Goal: Transaction & Acquisition: Purchase product/service

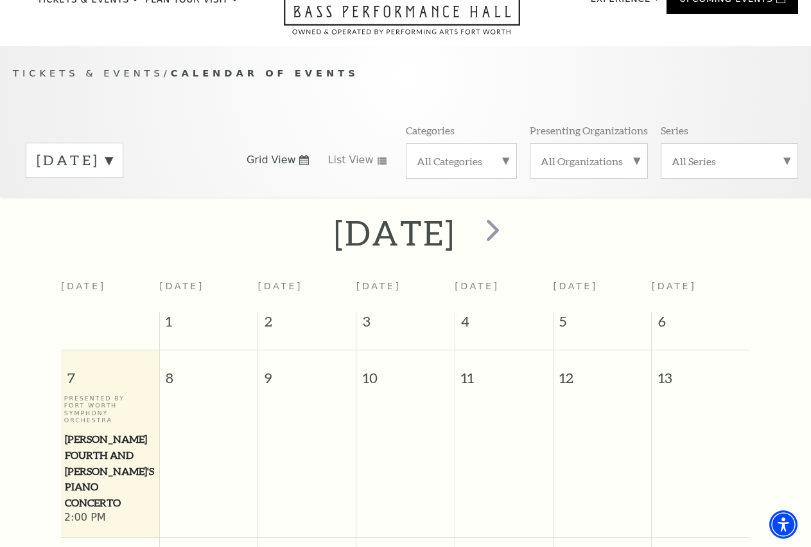
scroll to position [48, 0]
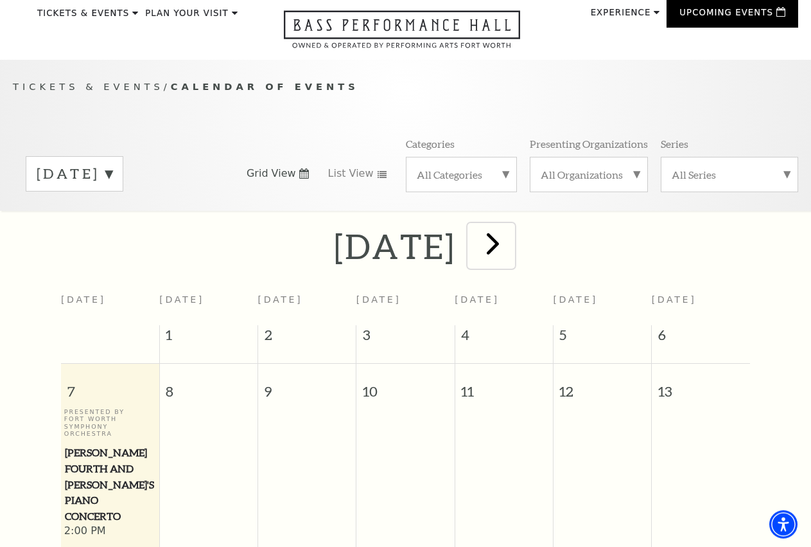
click at [511, 261] on span "next" at bounding box center [493, 243] width 37 height 37
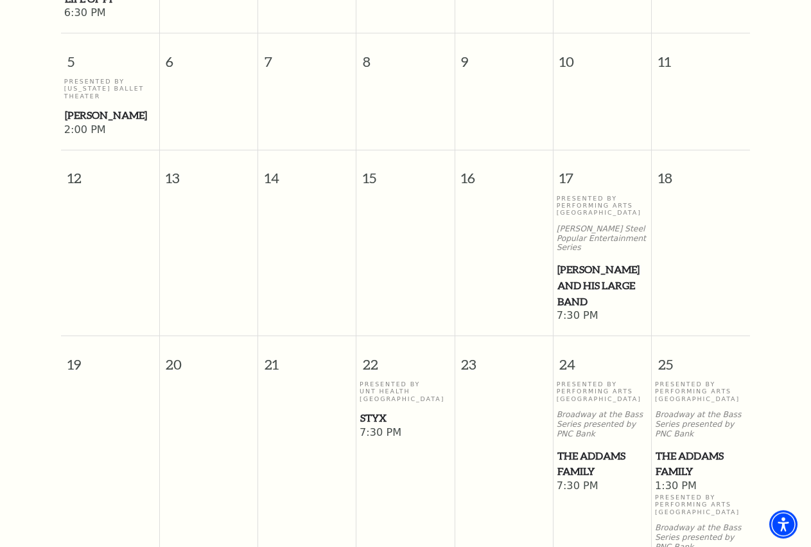
scroll to position [900, 0]
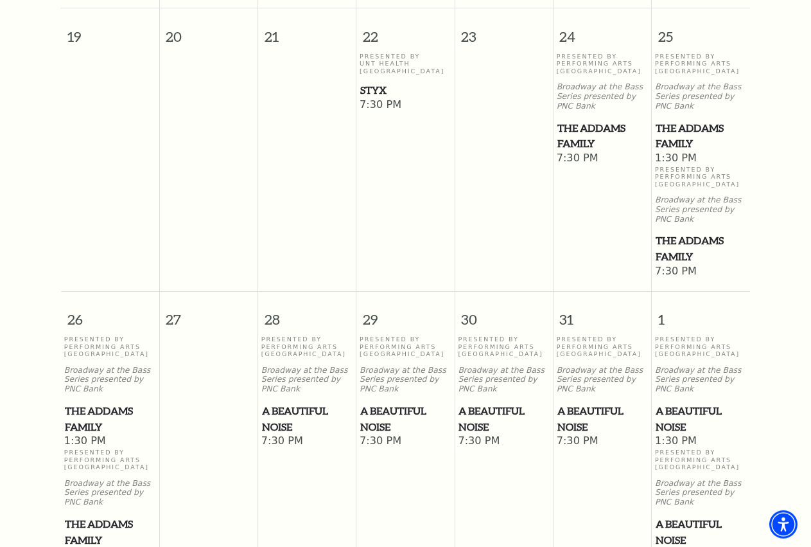
click at [694, 254] on span "The Addams Family" at bounding box center [701, 247] width 91 height 31
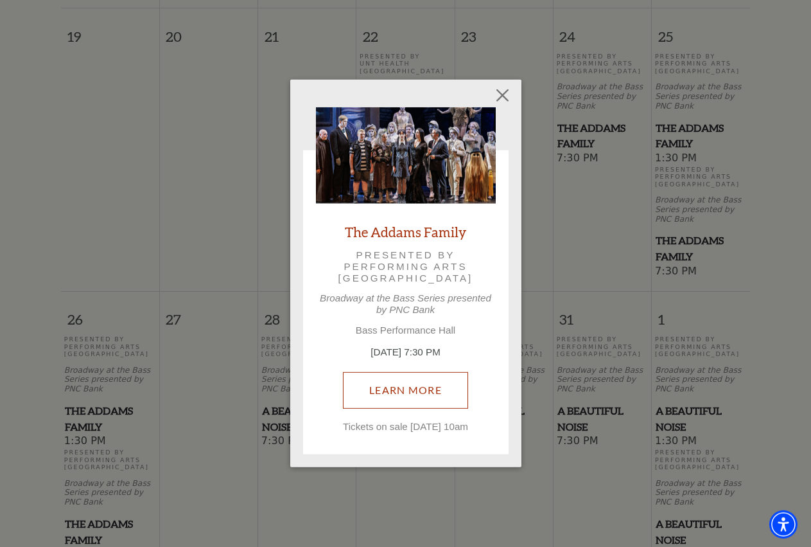
click at [421, 377] on link "Learn More" at bounding box center [405, 390] width 125 height 36
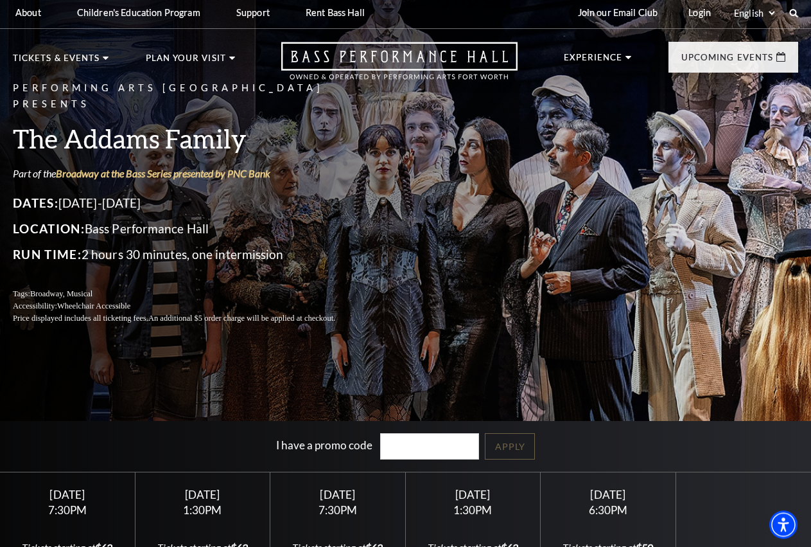
scroll to position [328, 0]
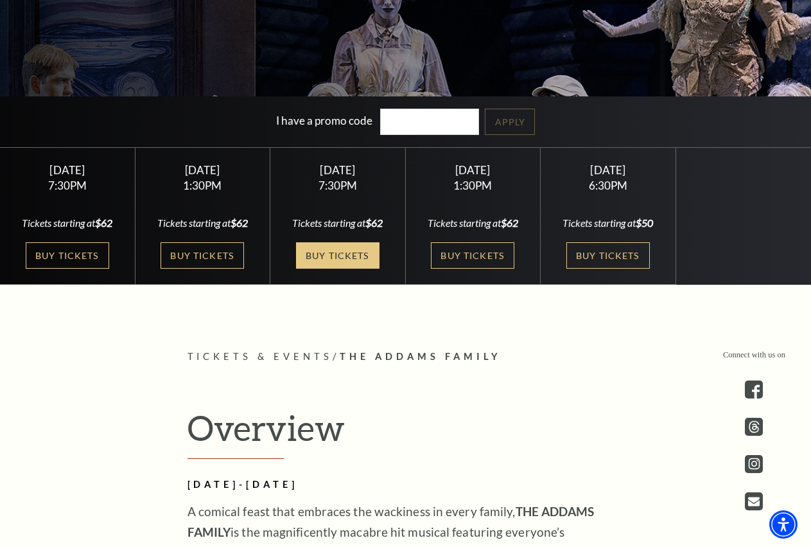
click at [323, 253] on link "Buy Tickets" at bounding box center [337, 255] width 83 height 26
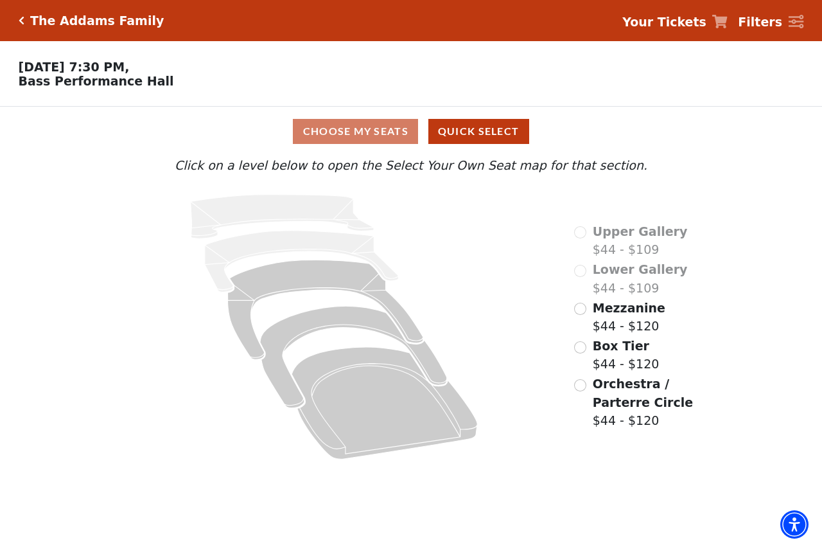
click at [624, 315] on span "Mezzanine" at bounding box center [629, 308] width 73 height 14
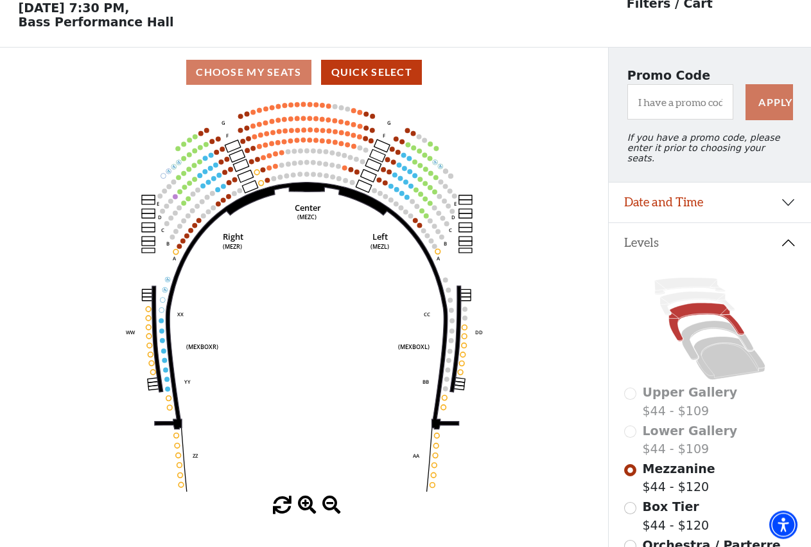
scroll to position [60, 0]
click at [315, 220] on text "(MEZC)" at bounding box center [306, 216] width 19 height 8
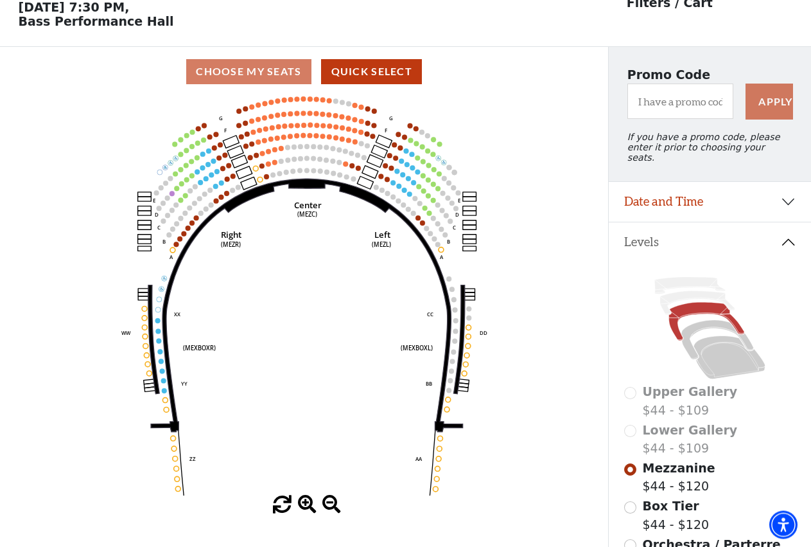
click at [315, 218] on text "(MEZC)" at bounding box center [307, 214] width 20 height 8
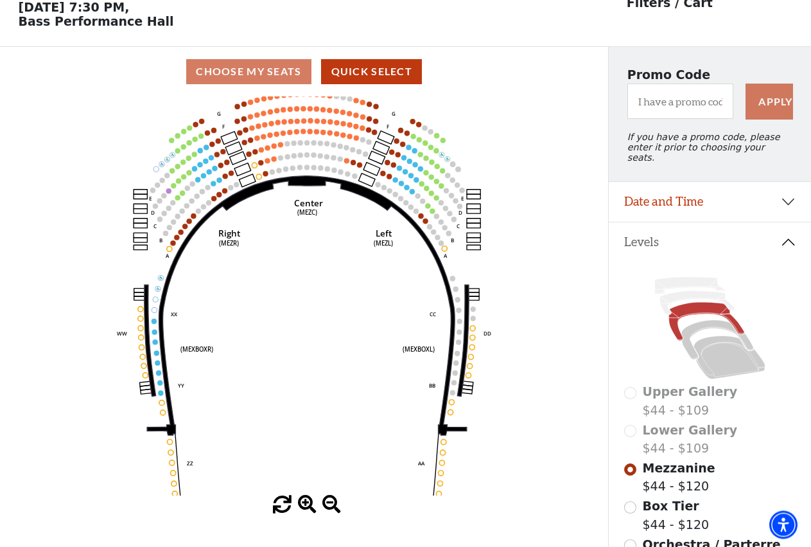
click at [315, 216] on text "(MEZC)" at bounding box center [307, 212] width 20 height 8
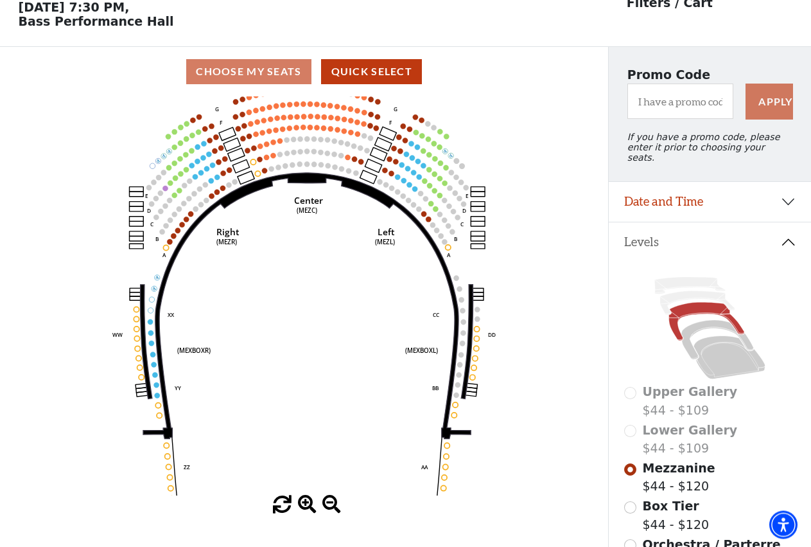
click at [301, 194] on icon "Center (MEZC) Right (MEZR) Left (MEZL) (MEXBOXR) (MEXBOXL) XX WW CC DD YY BB ZZ…" at bounding box center [304, 295] width 548 height 399
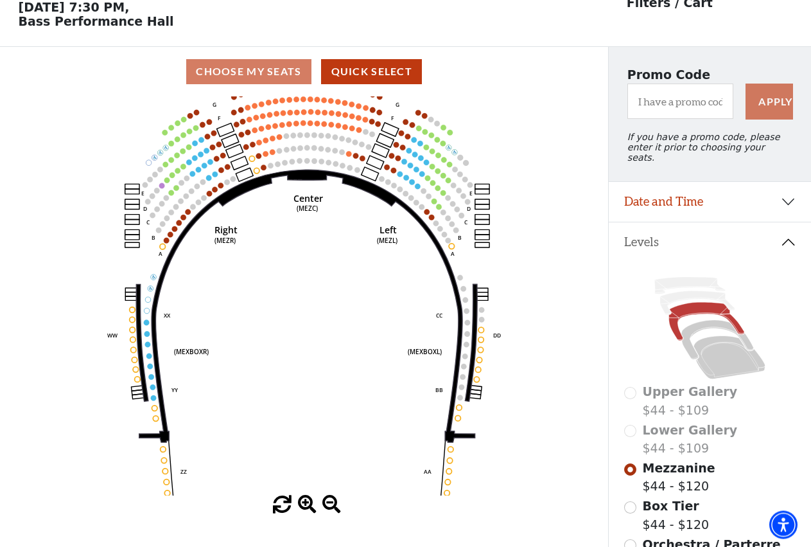
click at [274, 247] on icon "Center (MEZC) Right (MEZR) Left (MEZL) (MEXBOXR) (MEXBOXL) XX WW CC DD YY BB ZZ…" at bounding box center [304, 295] width 548 height 399
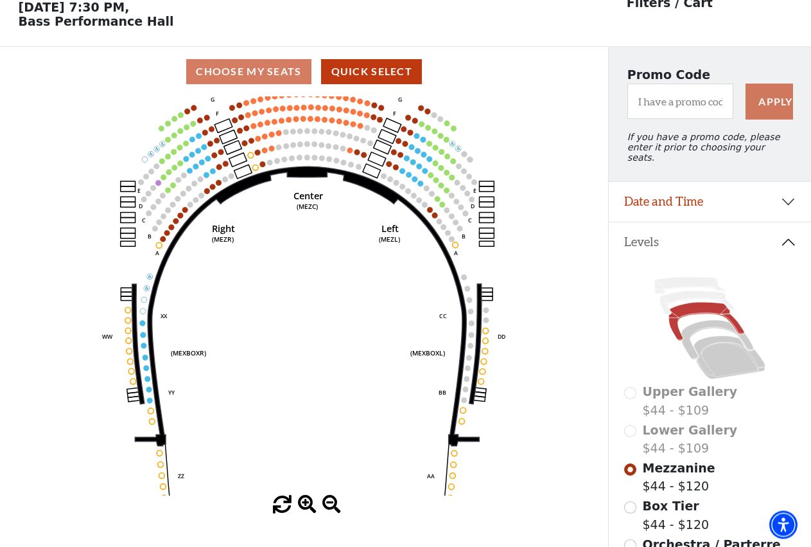
click at [274, 247] on icon "Center (MEZC) Right (MEZR) Left (MEZL) (MEXBOXR) (MEXBOXL) XX WW CC DD YY BB ZZ…" at bounding box center [304, 295] width 548 height 399
click at [272, 245] on icon "Center (MEZC) Right (MEZR) Left (MEZL) (MEXBOXR) (MEXBOXL) XX WW CC DD YY BB ZZ…" at bounding box center [304, 295] width 548 height 399
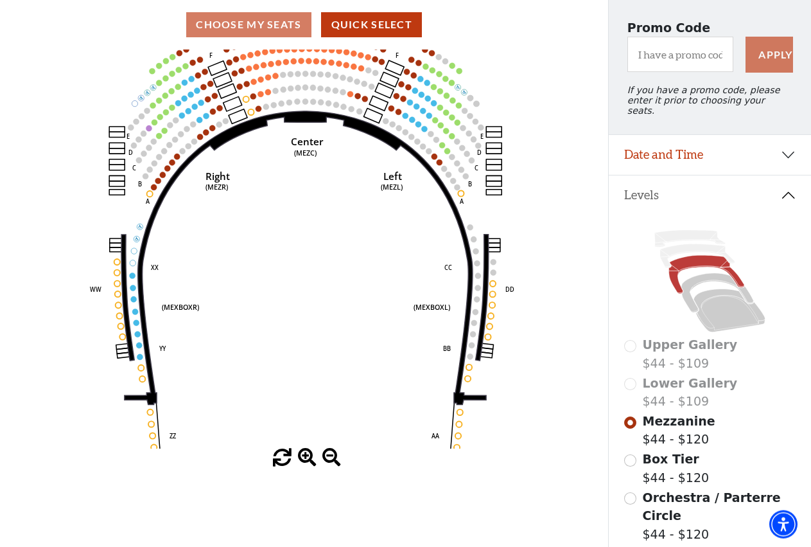
scroll to position [131, 0]
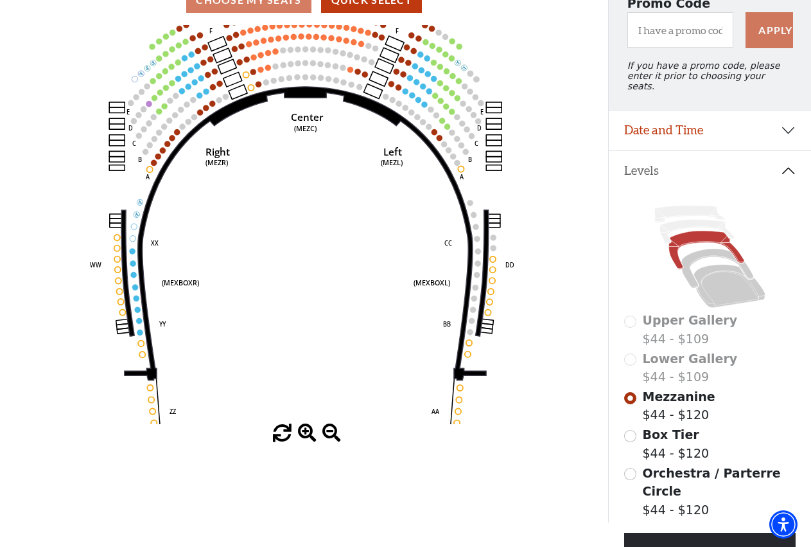
click at [307, 419] on icon "Center (MEZC) Right (MEZR) Left (MEZL) (MEXBOXR) (MEXBOXL) XX WW CC DD YY BB ZZ…" at bounding box center [304, 224] width 548 height 399
click at [306, 430] on span at bounding box center [307, 433] width 19 height 19
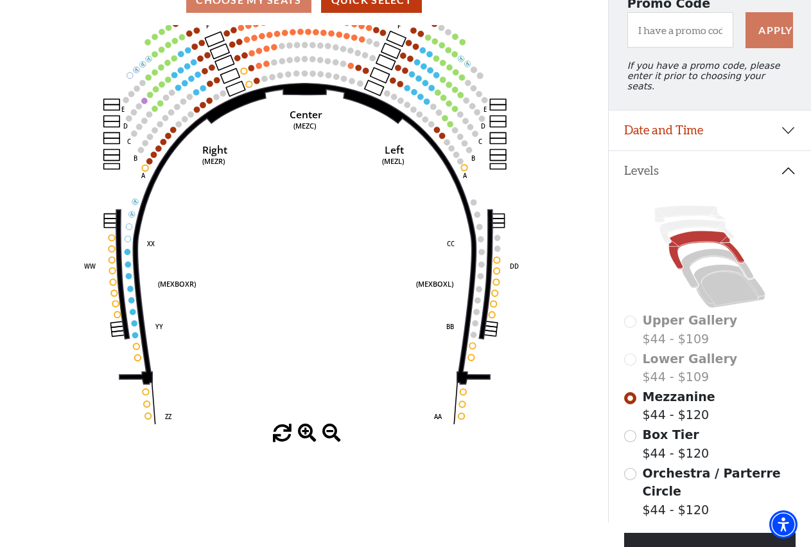
click at [306, 430] on span at bounding box center [307, 433] width 19 height 19
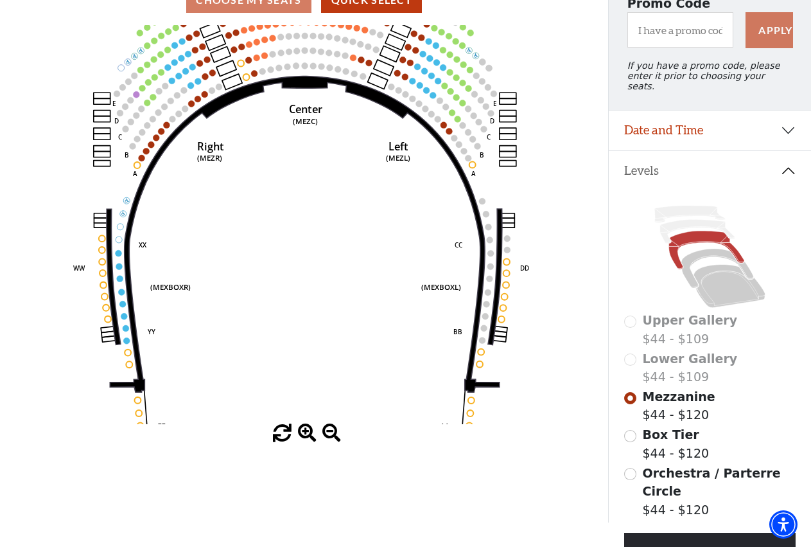
click at [306, 430] on span at bounding box center [307, 433] width 19 height 19
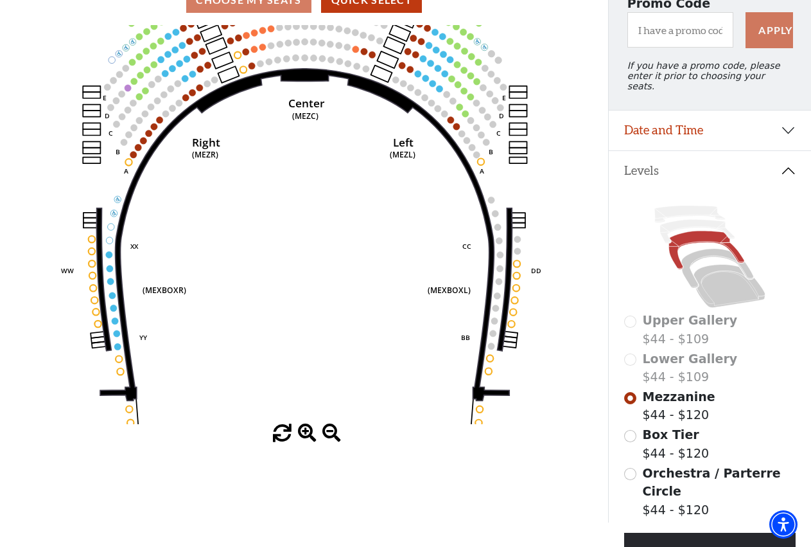
click at [306, 430] on span at bounding box center [307, 433] width 19 height 19
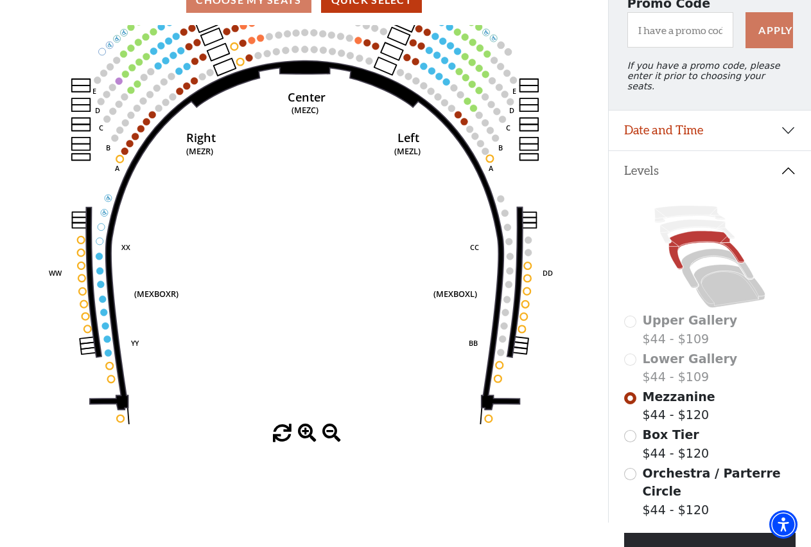
click at [308, 429] on span at bounding box center [307, 433] width 19 height 19
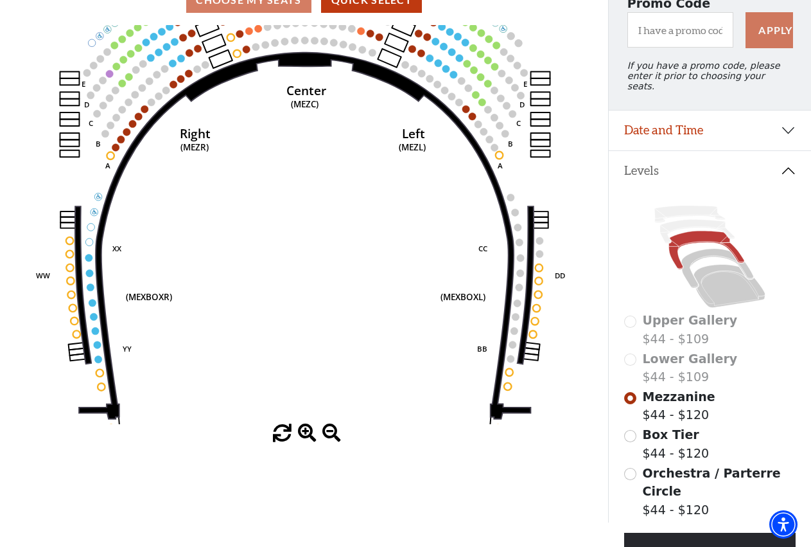
drag, startPoint x: 311, startPoint y: 173, endPoint x: 328, endPoint y: 382, distance: 210.1
click at [328, 382] on icon "Center (MEZC) Right (MEZR) Left (MEZL) (MEXBOXR) (MEXBOXL) XX WW CC DD YY BB ZZ…" at bounding box center [304, 224] width 548 height 399
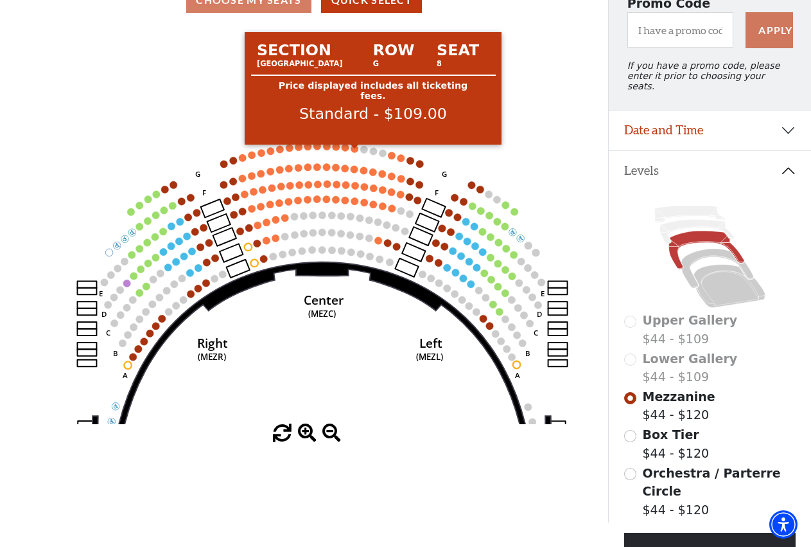
click at [353, 152] on circle at bounding box center [354, 148] width 7 height 7
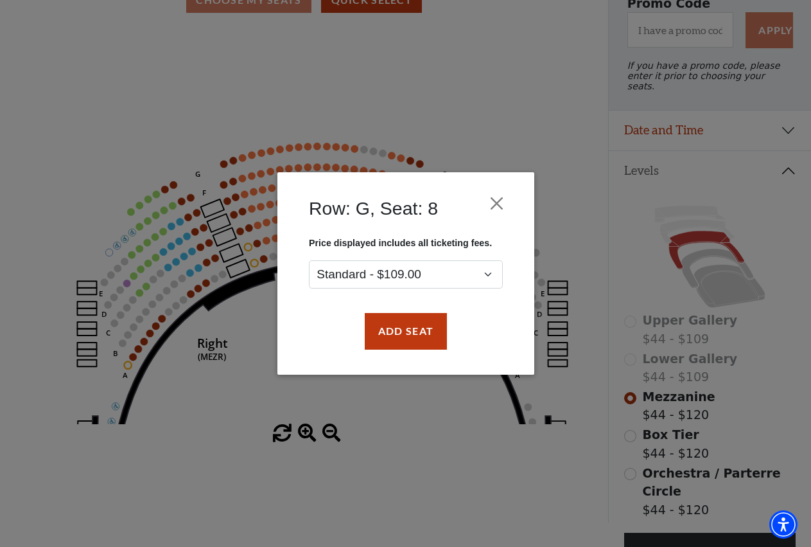
drag, startPoint x: 363, startPoint y: 297, endPoint x: 376, endPoint y: 309, distance: 17.3
click at [372, 304] on div "Row: G, Seat: 8 Price displayed includes all ticketing fees. Standard - $109.00…" at bounding box center [405, 273] width 257 height 202
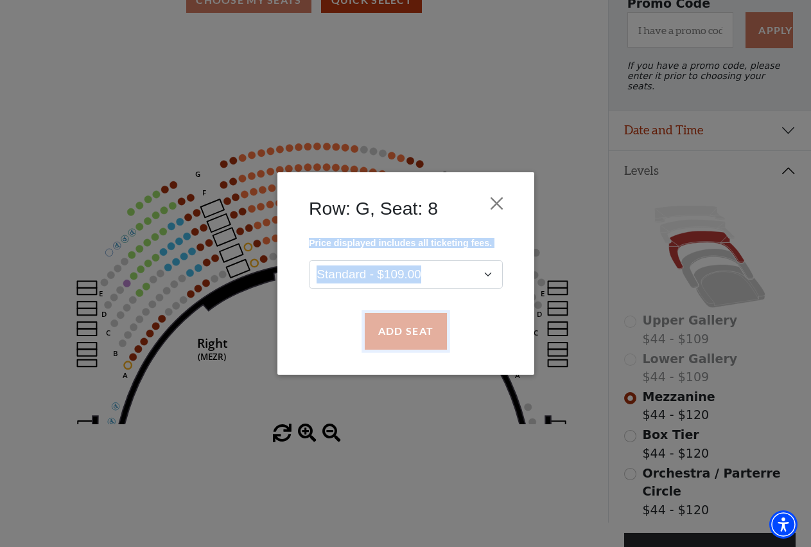
click at [383, 322] on button "Add Seat" at bounding box center [405, 331] width 82 height 36
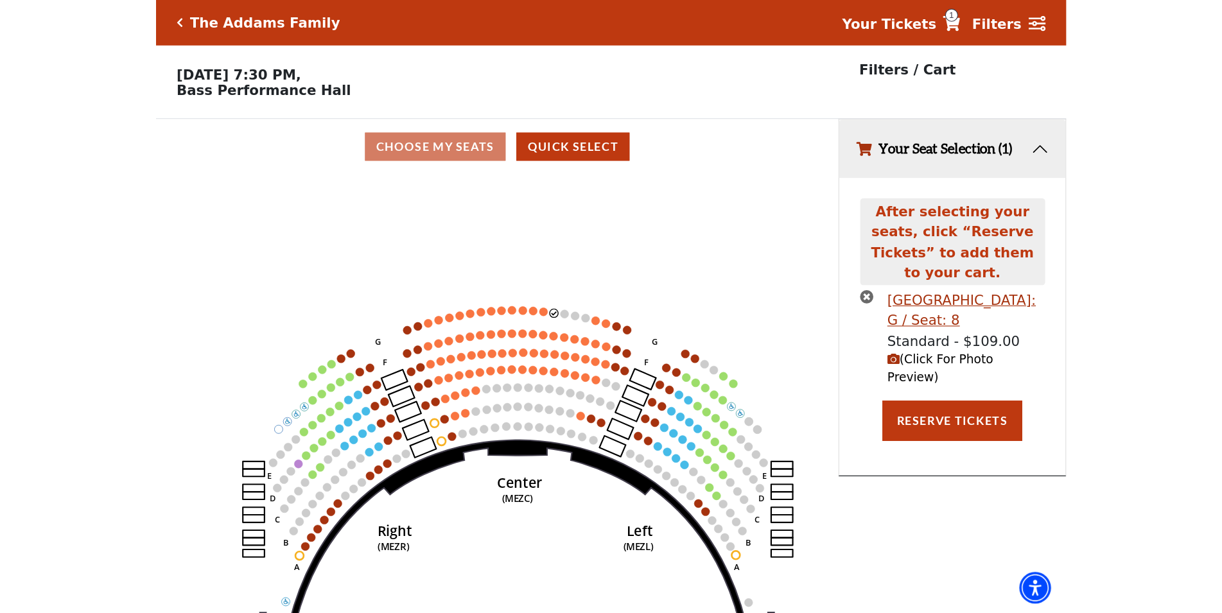
scroll to position [0, 0]
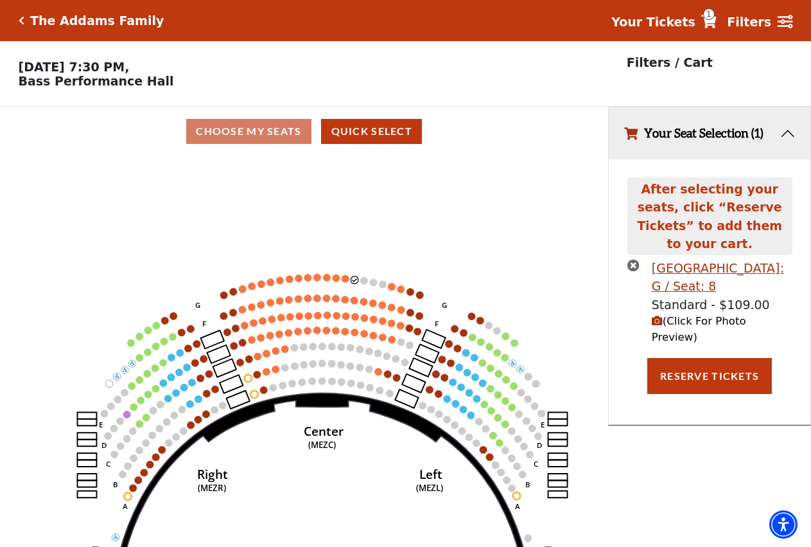
click at [341, 281] on icon "Center (MEZC) Right (MEZR) Left (MEZL) (MEXBOXR) (MEXBOXL) XX WW CC DD YY BB ZZ…" at bounding box center [304, 355] width 548 height 399
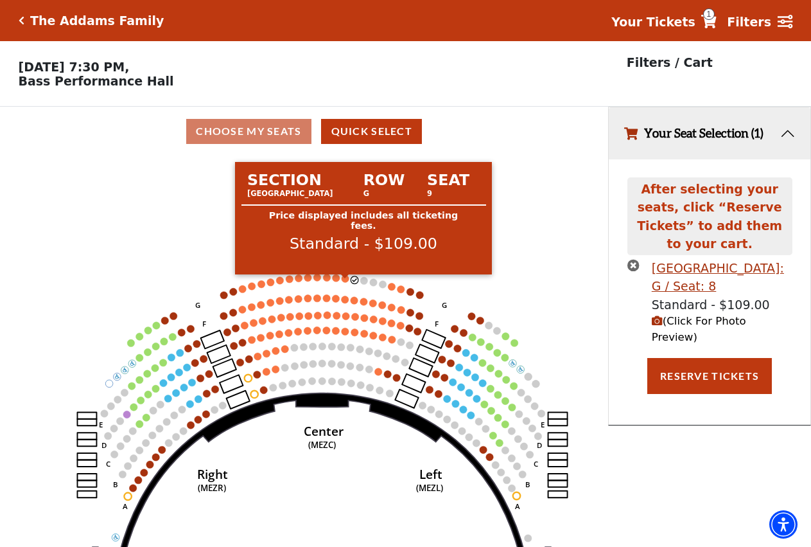
click at [347, 282] on circle at bounding box center [345, 278] width 7 height 7
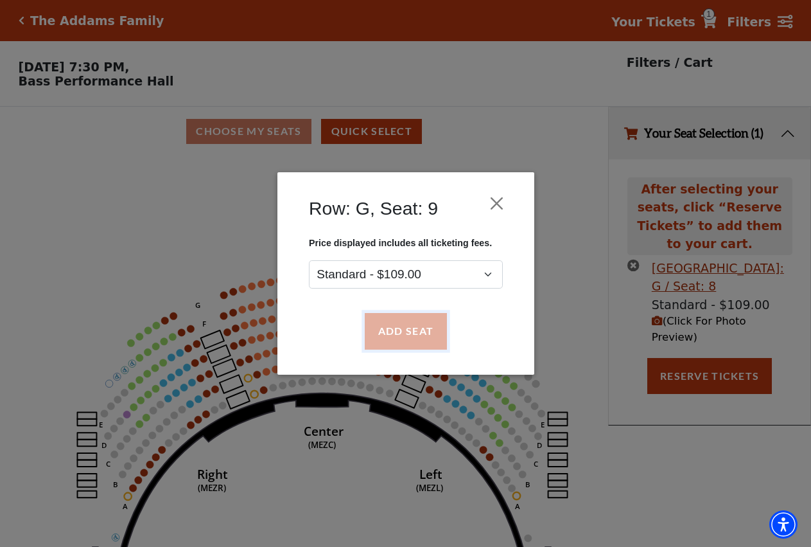
click at [407, 327] on button "Add Seat" at bounding box center [405, 331] width 82 height 36
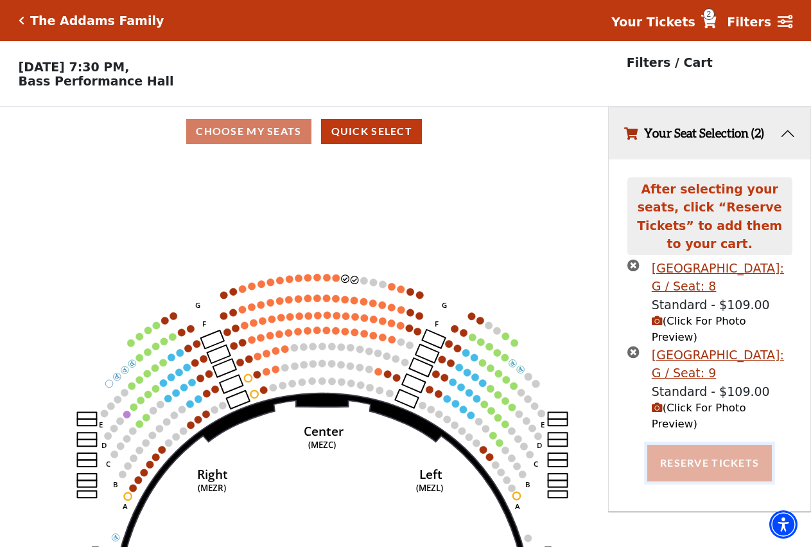
click at [711, 444] on button "Reserve Tickets" at bounding box center [709, 462] width 125 height 36
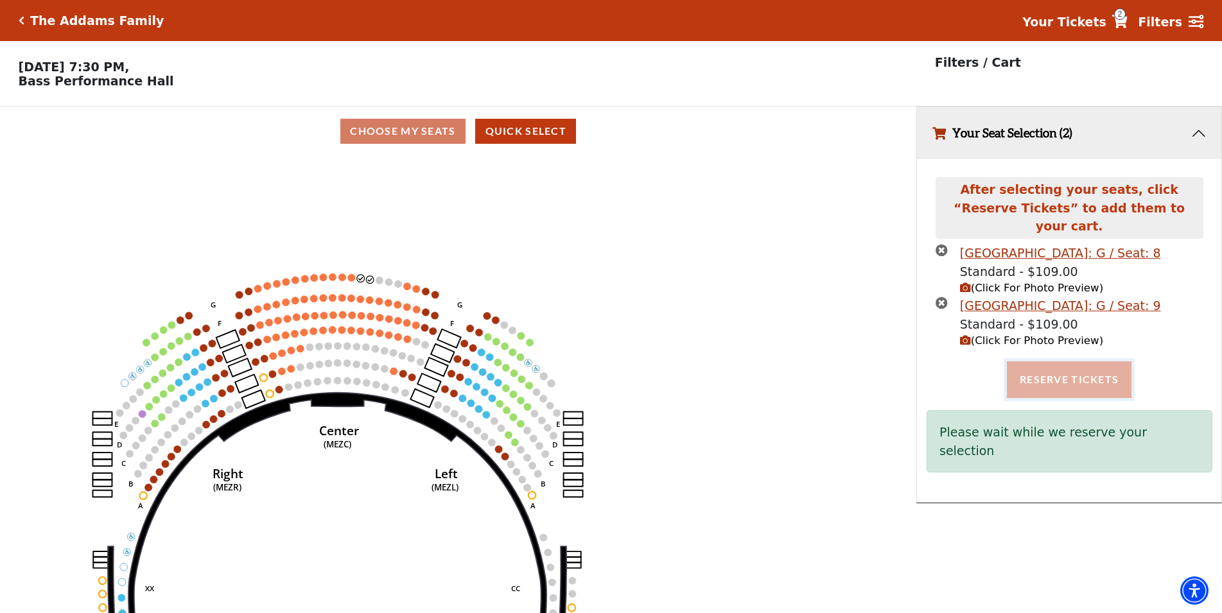
click at [821, 362] on button "Reserve Tickets" at bounding box center [1069, 380] width 125 height 36
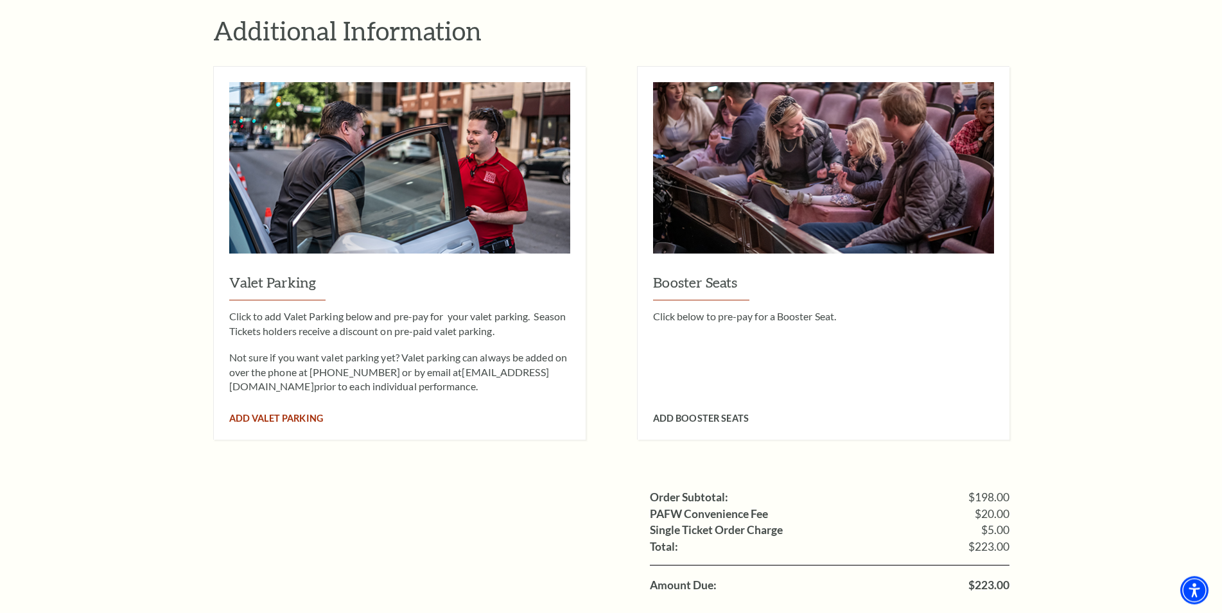
scroll to position [917, 0]
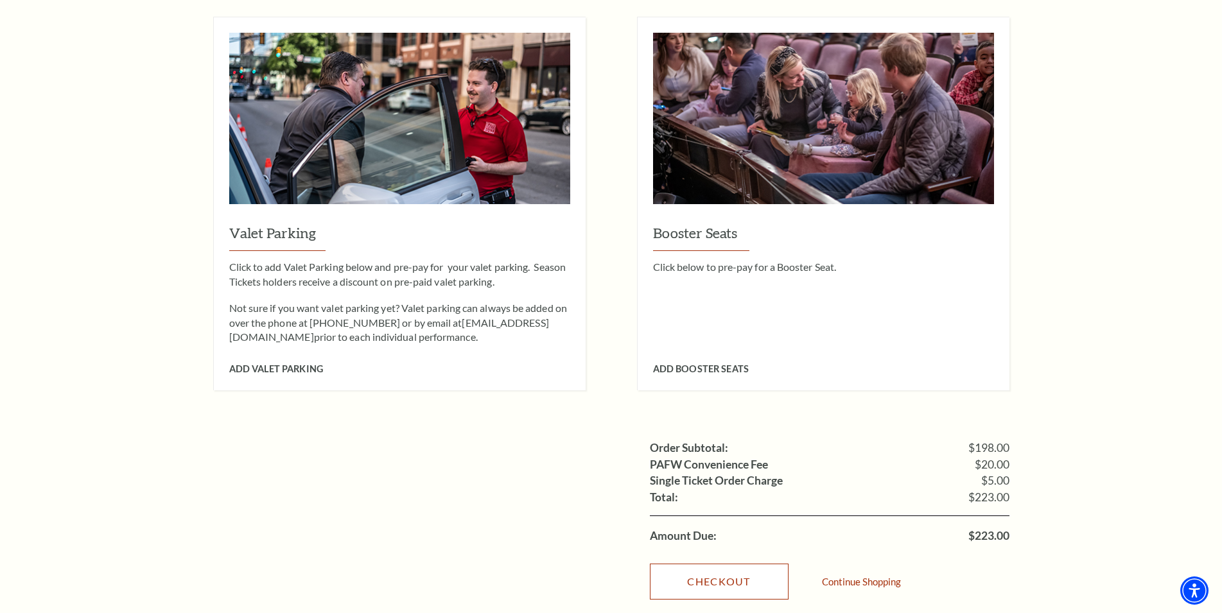
click at [706, 574] on link "Checkout" at bounding box center [719, 582] width 139 height 36
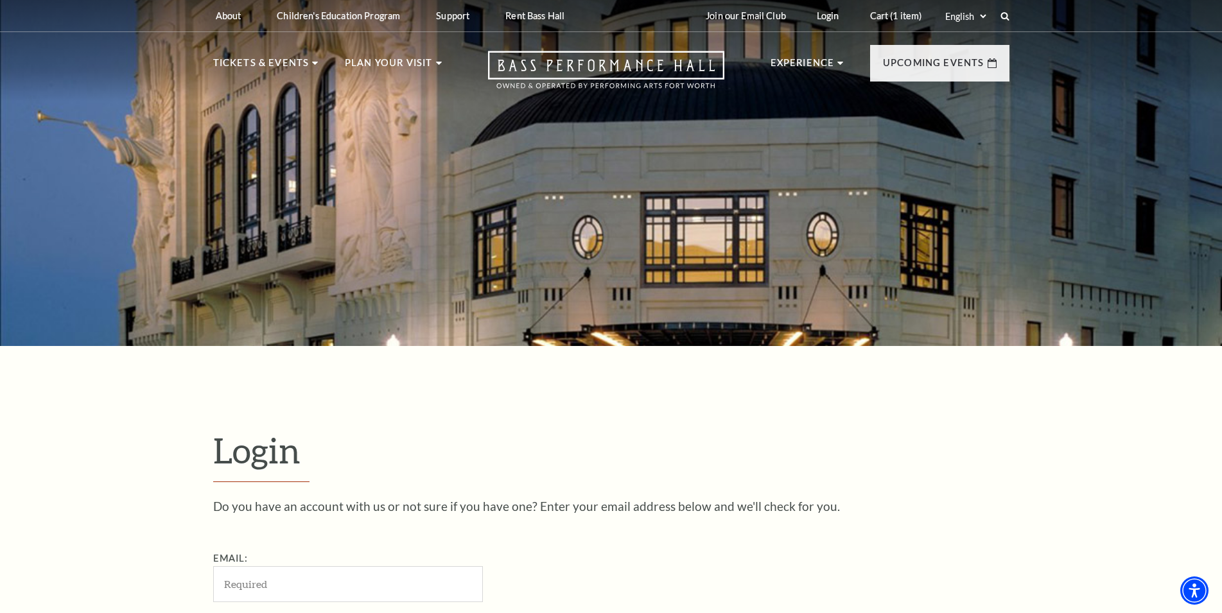
scroll to position [430, 0]
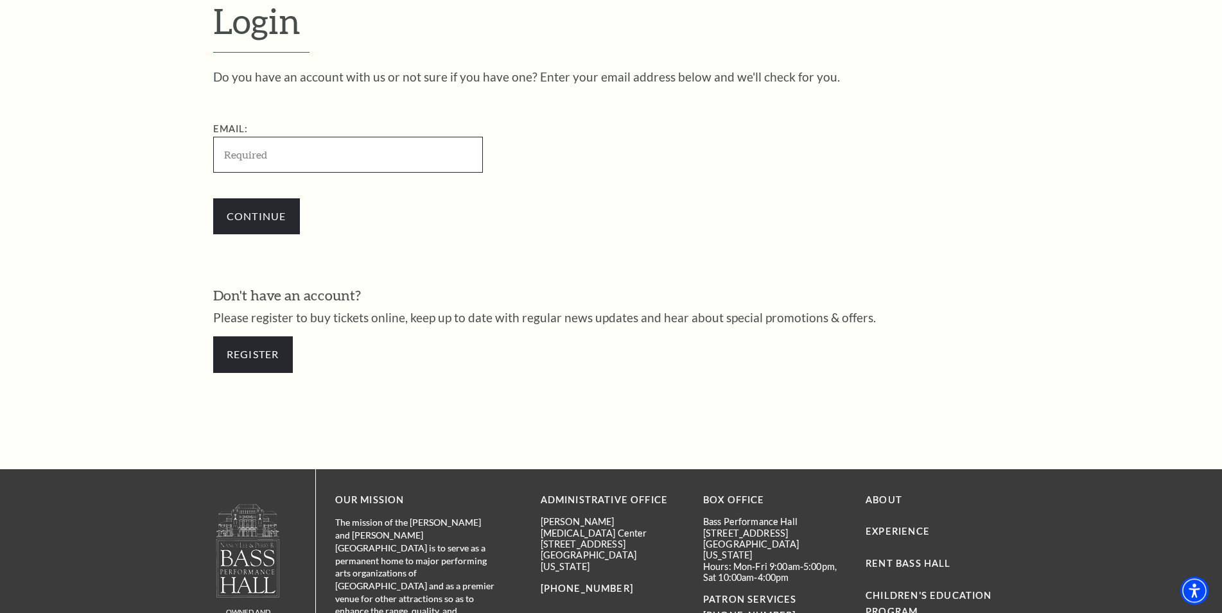
click at [267, 155] on input "Email:" at bounding box center [348, 154] width 270 height 35
paste input "[EMAIL_ADDRESS][DOMAIN_NAME]"
type input "[EMAIL_ADDRESS][DOMAIN_NAME]"
click at [259, 206] on input "Continue" at bounding box center [256, 216] width 87 height 36
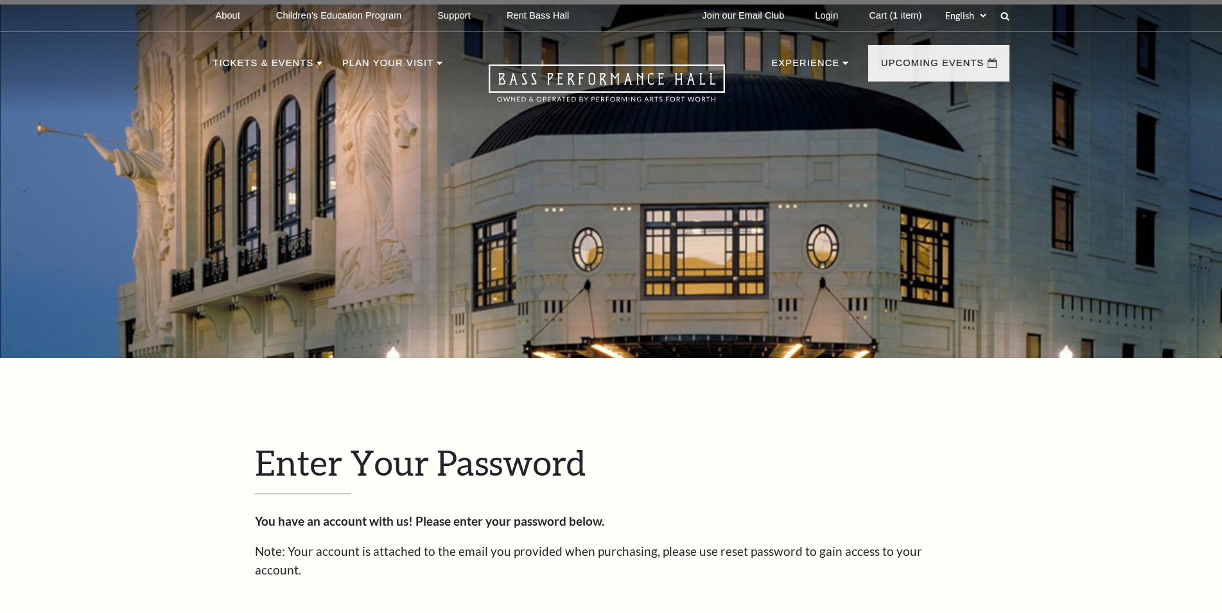
scroll to position [441, 0]
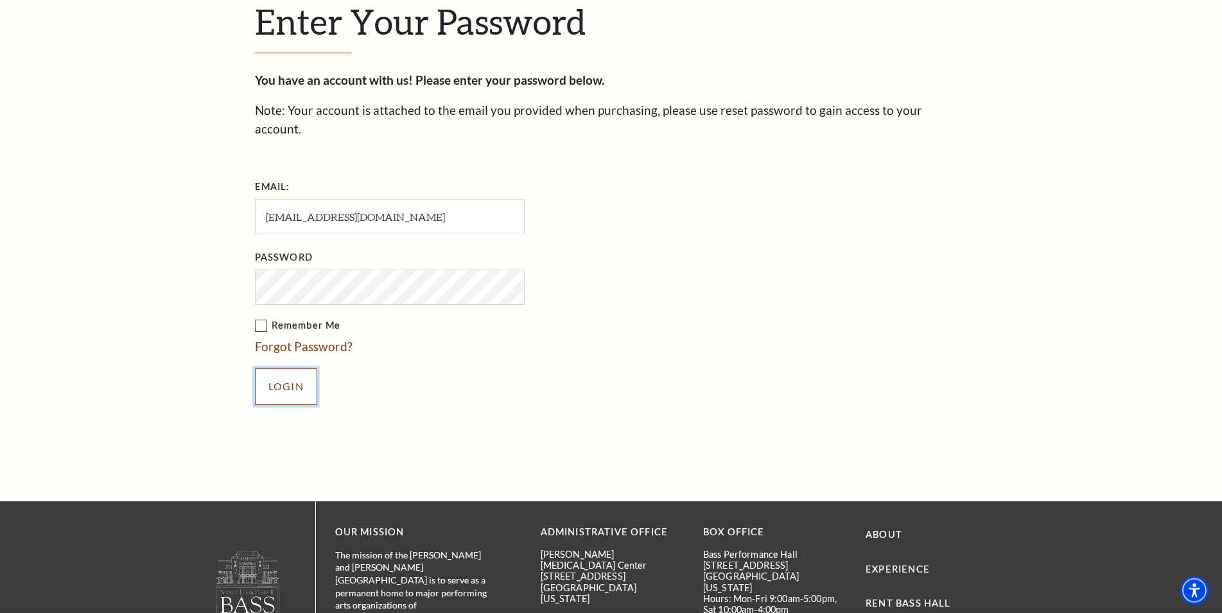
click at [276, 385] on input "Login" at bounding box center [286, 387] width 62 height 36
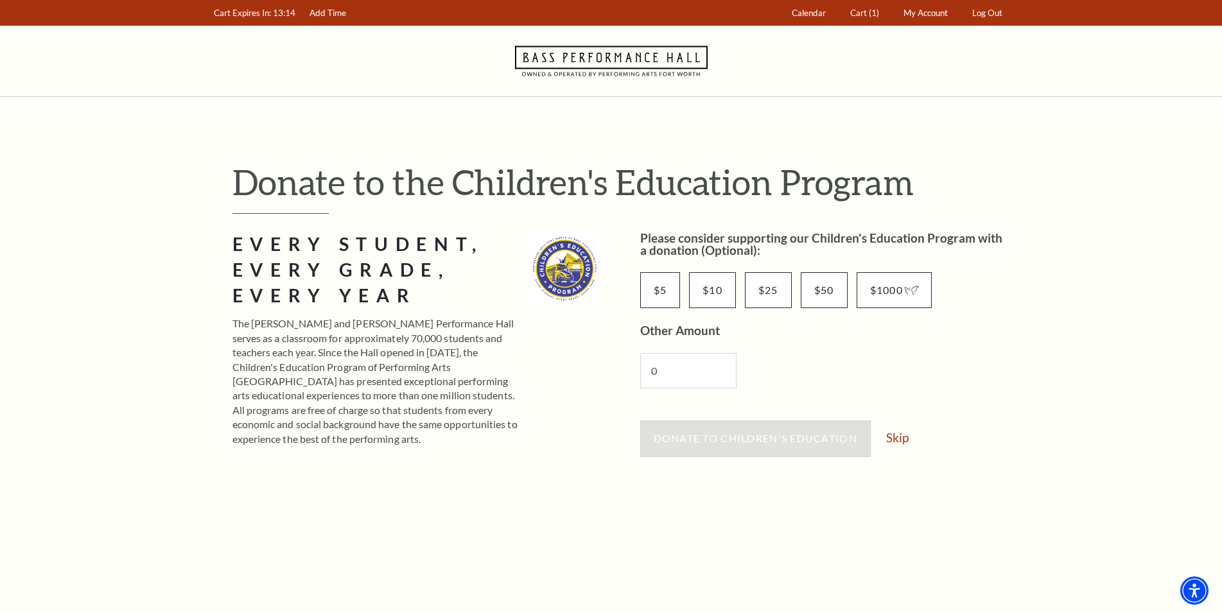
click at [887, 428] on div "Donate to Children's Education Skip" at bounding box center [824, 445] width 369 height 49
click at [909, 434] on link "Skip" at bounding box center [897, 438] width 22 height 12
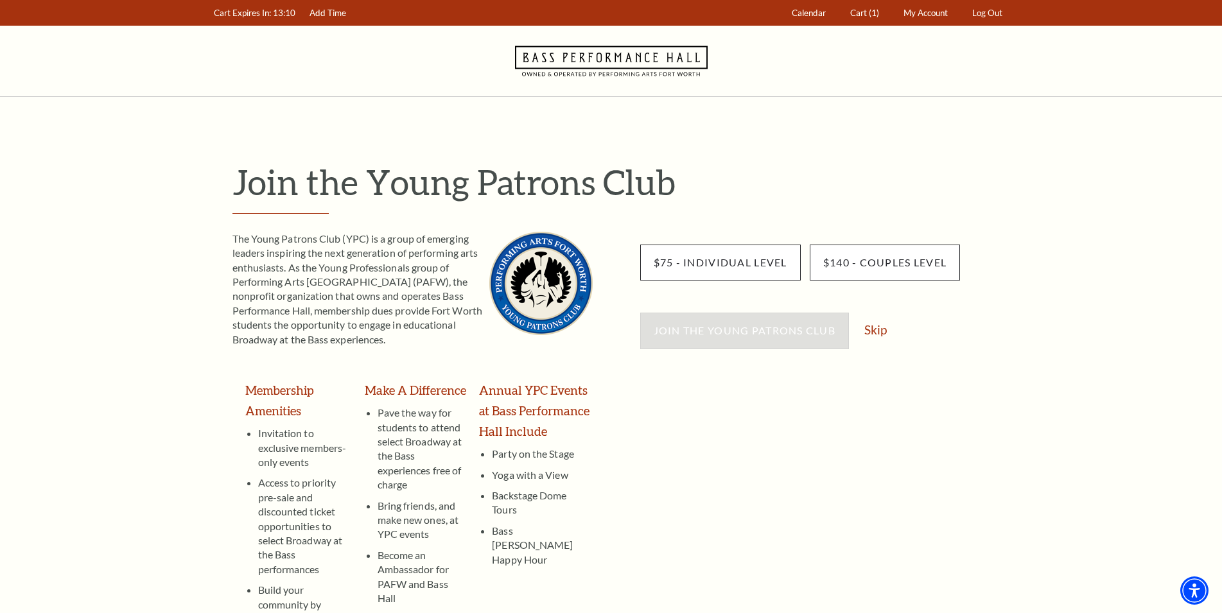
click at [888, 336] on div "Join the Young Patrons Club Skip" at bounding box center [824, 337] width 369 height 49
click at [881, 334] on link "Skip" at bounding box center [875, 330] width 22 height 12
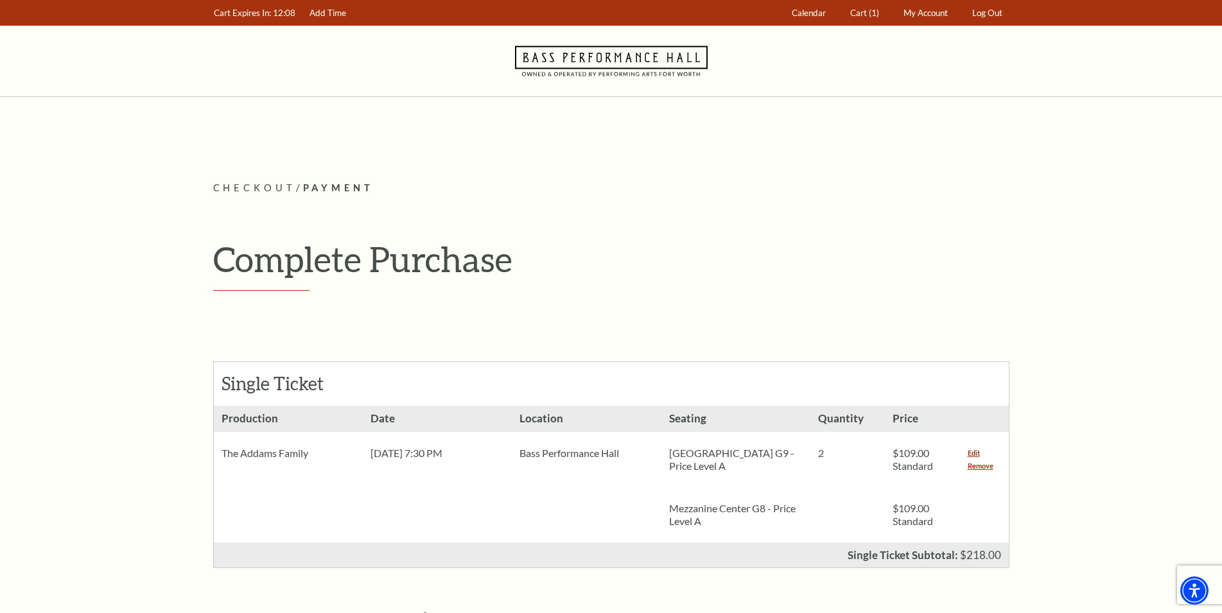
scroll to position [197, 0]
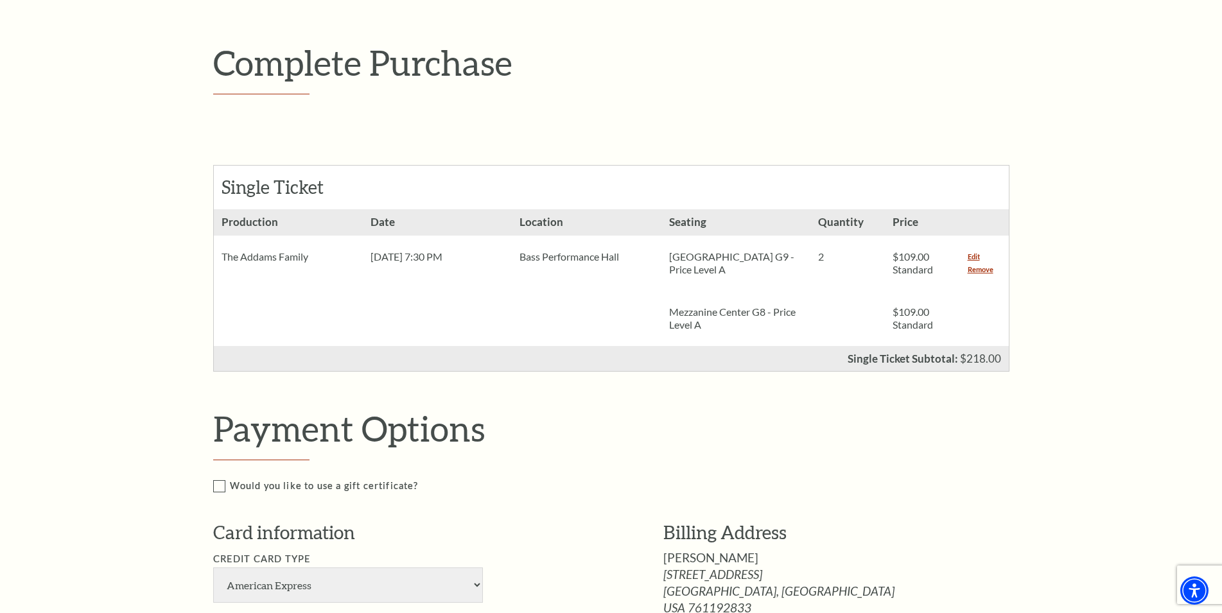
click at [749, 372] on div "Payment Header Checkout / Payment Complete Purchase Single Ticket Show Details …" at bounding box center [611, 476] width 796 height 985
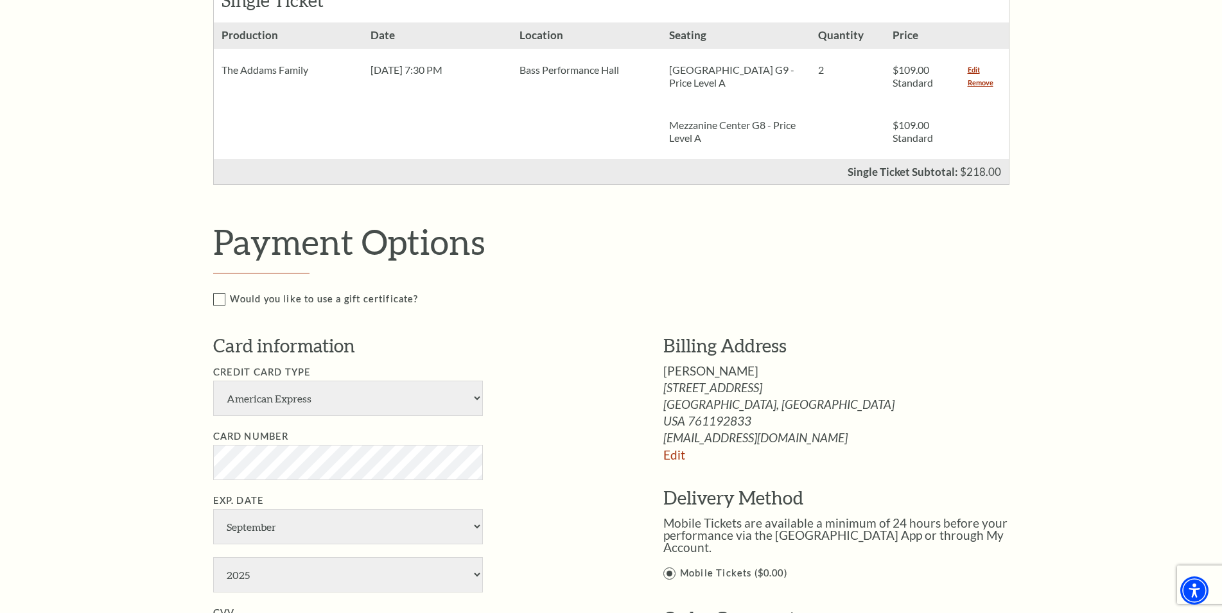
scroll to position [393, 0]
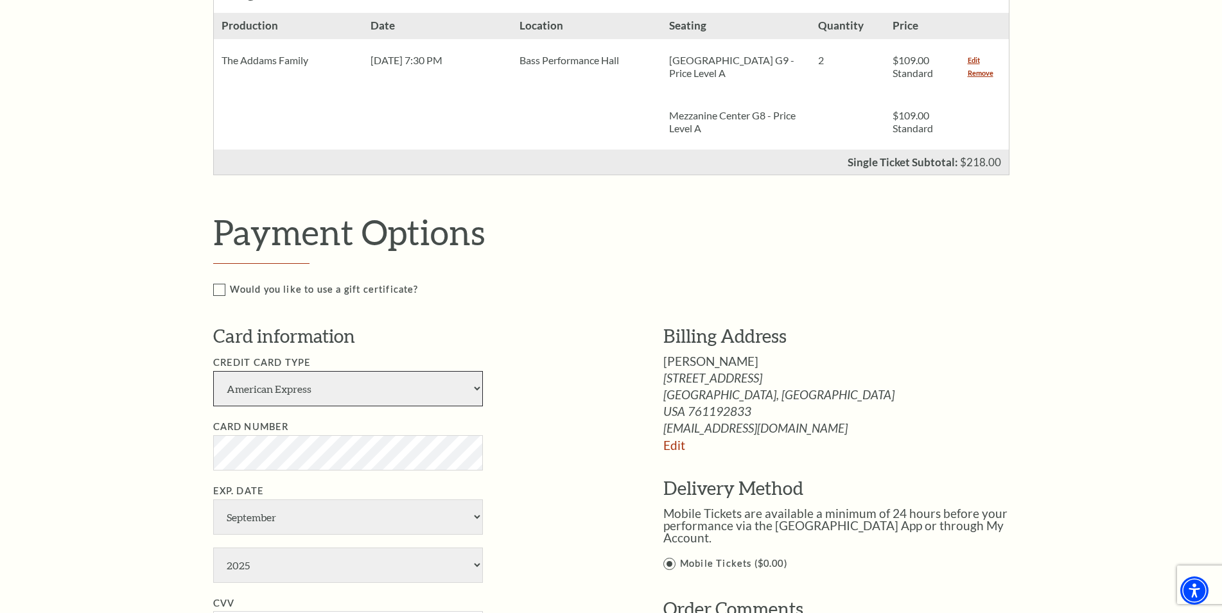
click at [213, 371] on select "American Express Visa Master Card Discover" at bounding box center [348, 388] width 270 height 35
select select "24"
click option "Visa" at bounding box center [0, 0] width 0 height 0
click at [276, 432] on li "Card Number" at bounding box center [419, 444] width 412 height 51
click at [213, 500] on select "January February March April May June July August September October November De…" at bounding box center [348, 517] width 270 height 35
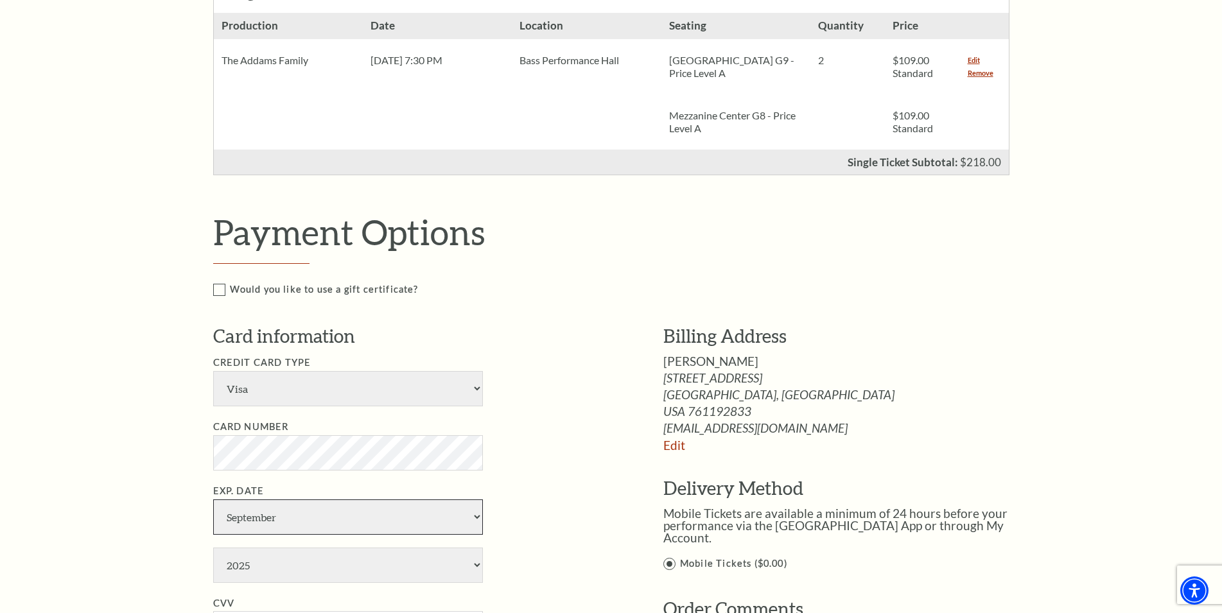
select select "7"
click option "July" at bounding box center [0, 0] width 0 height 0
click at [213, 548] on select "2025 2026 2027 2028 2029 2030 2031 2032 2033 2034" at bounding box center [348, 565] width 270 height 35
select select "2030"
click option "2030" at bounding box center [0, 0] width 0 height 0
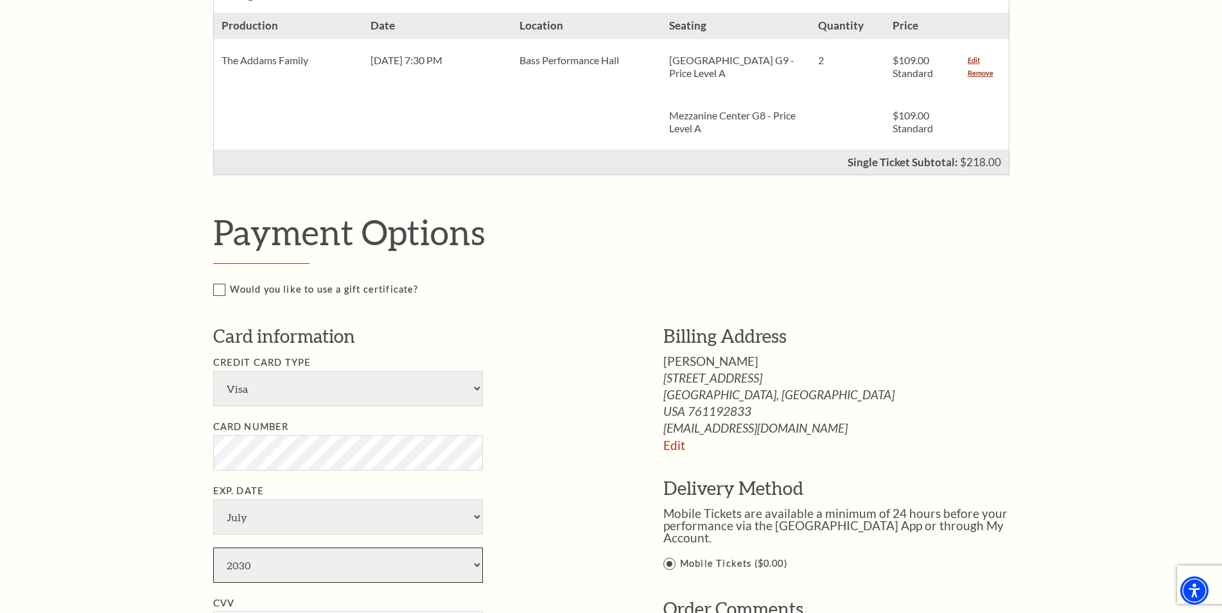
scroll to position [590, 0]
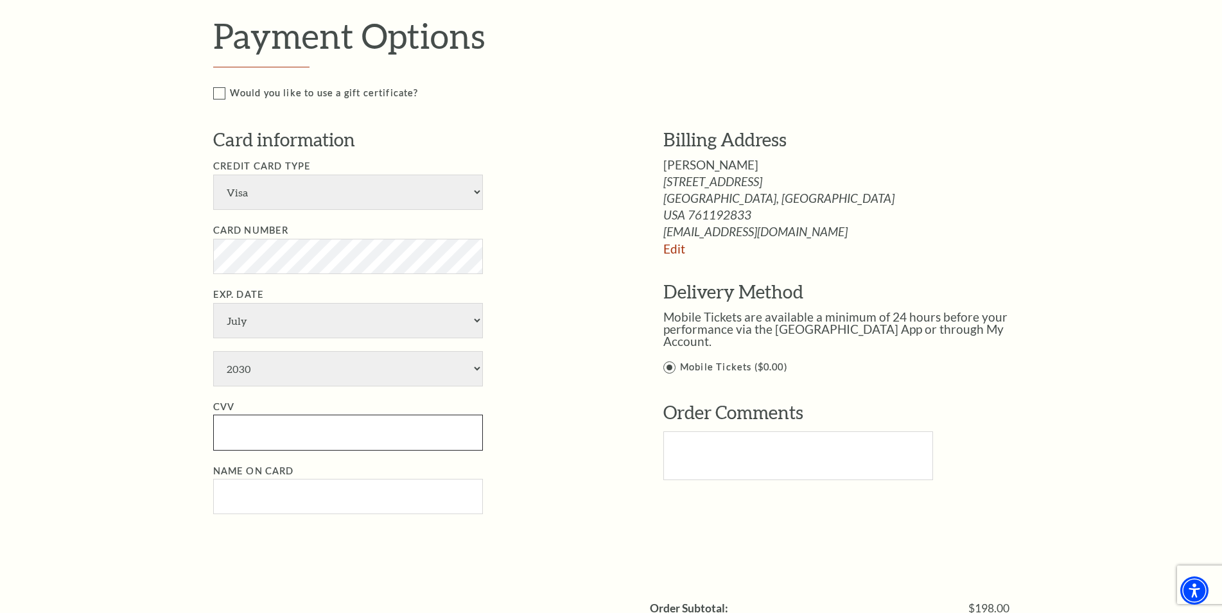
click at [313, 422] on input "CVV" at bounding box center [348, 432] width 270 height 35
type input "305"
click at [291, 486] on input "Name on Card" at bounding box center [348, 496] width 270 height 35
paste input "Arthur Silva"
type input "Arthur Silva"
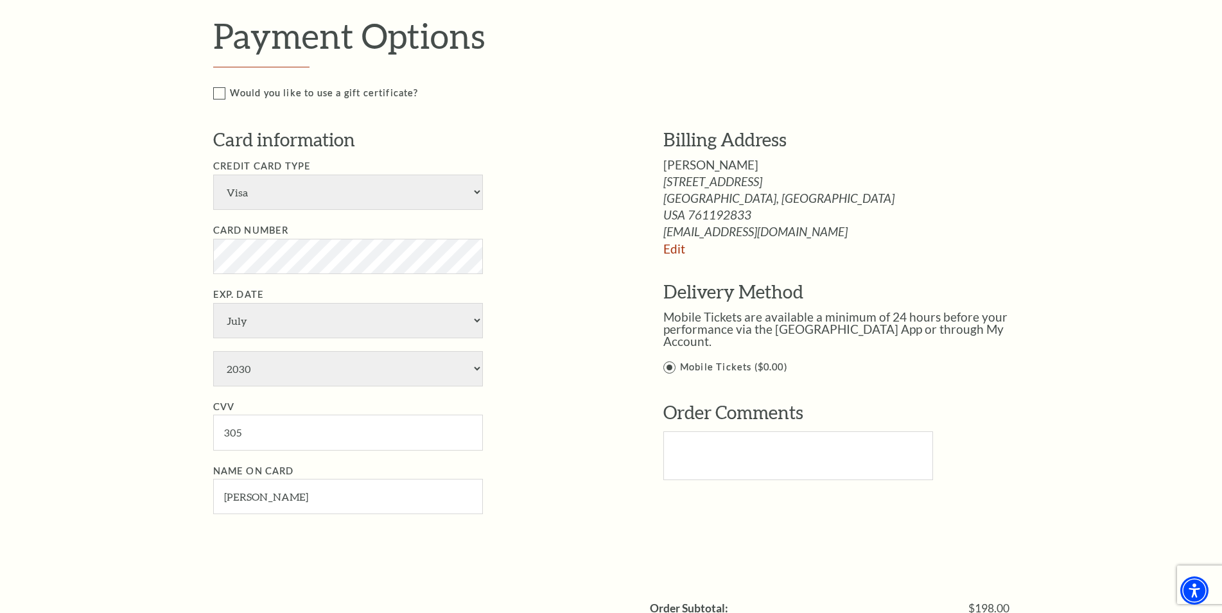
click at [565, 480] on li "Name on Card Arthur Silva" at bounding box center [419, 489] width 412 height 51
click at [609, 335] on li "Exp. Date January February March April May June July August September October N…" at bounding box center [419, 337] width 412 height 100
click at [624, 518] on div "Card information Credit Card Type American Express Visa Master Card Discover Ca…" at bounding box center [419, 327] width 412 height 401
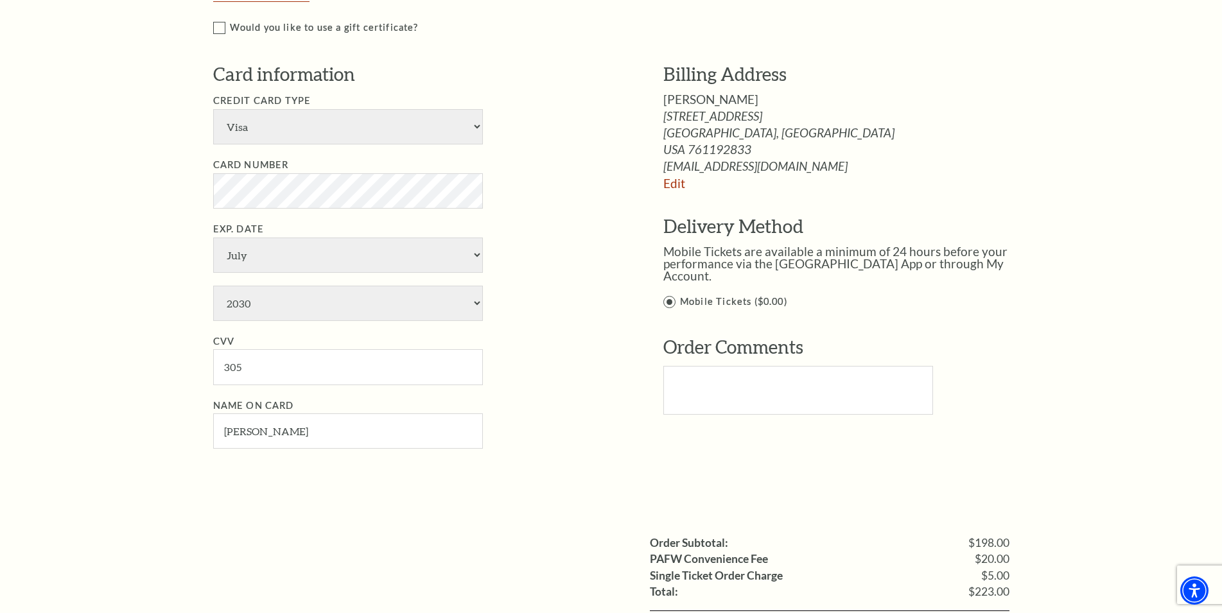
scroll to position [983, 0]
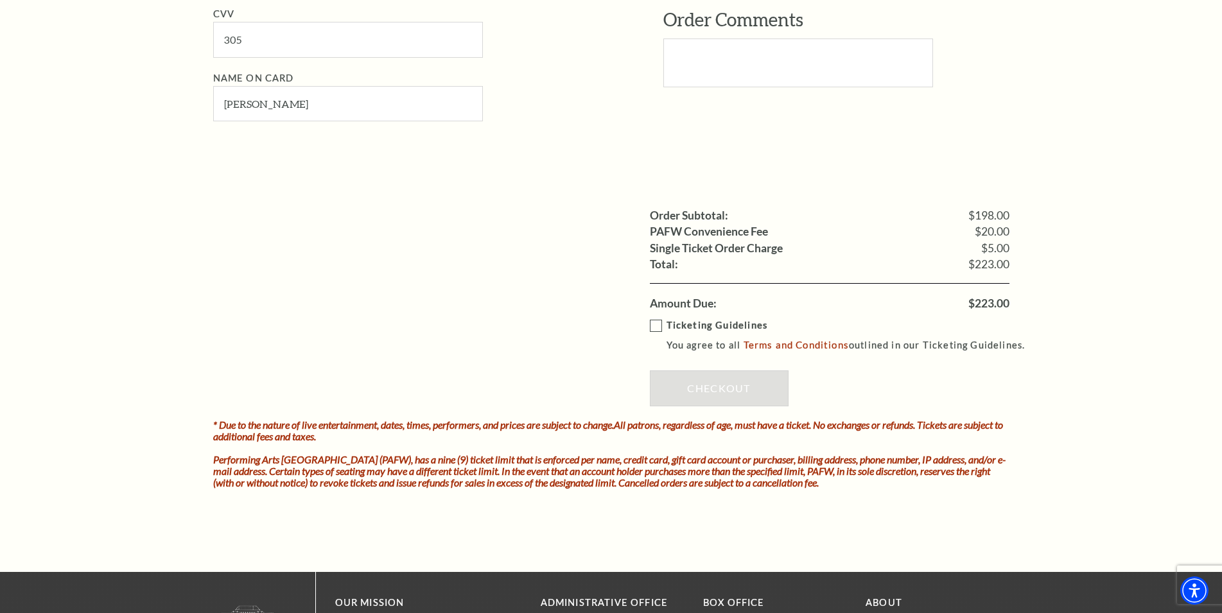
click at [696, 320] on strong "Ticketing Guidelines" at bounding box center [717, 325] width 101 height 11
click at [0, 0] on input "Ticketing Guidelines You agree to all Terms and Conditions outlined in our Tick…" at bounding box center [0, 0] width 0 height 0
click at [729, 386] on link "Checkout" at bounding box center [719, 389] width 139 height 36
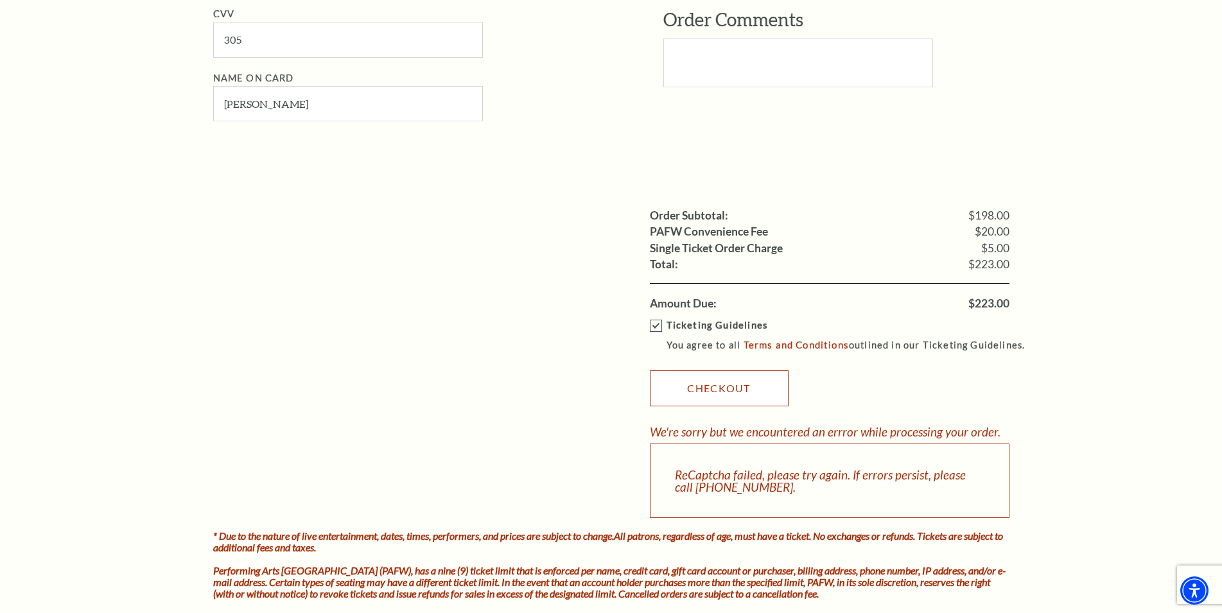
click at [726, 383] on link "Checkout" at bounding box center [719, 389] width 139 height 36
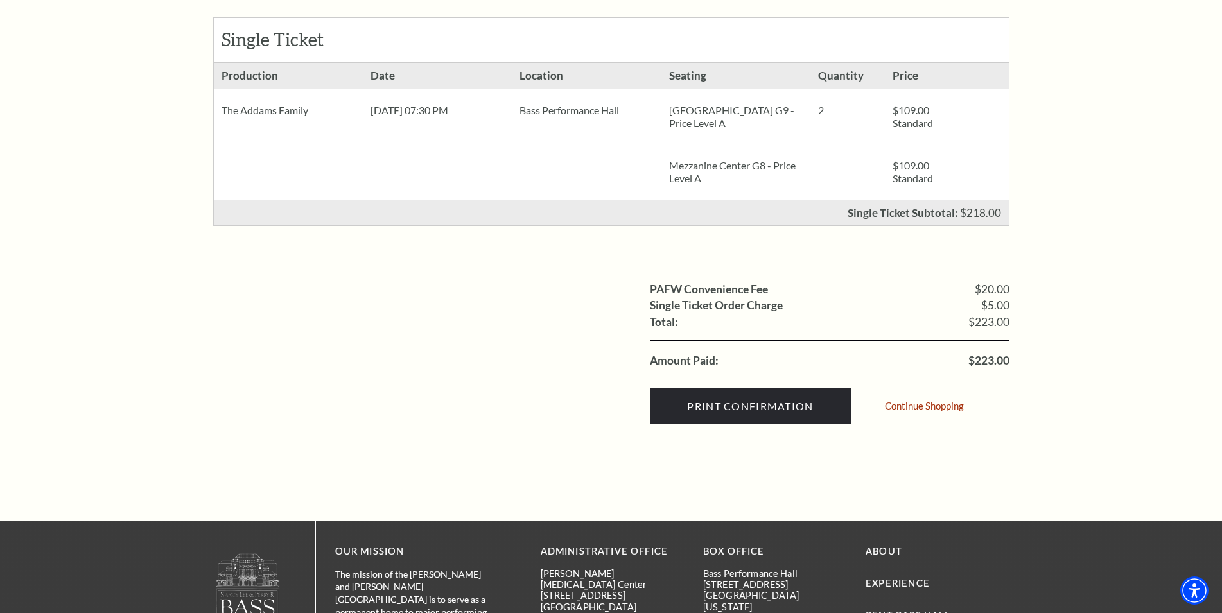
scroll to position [511, 0]
